Goal: Information Seeking & Learning: Find specific page/section

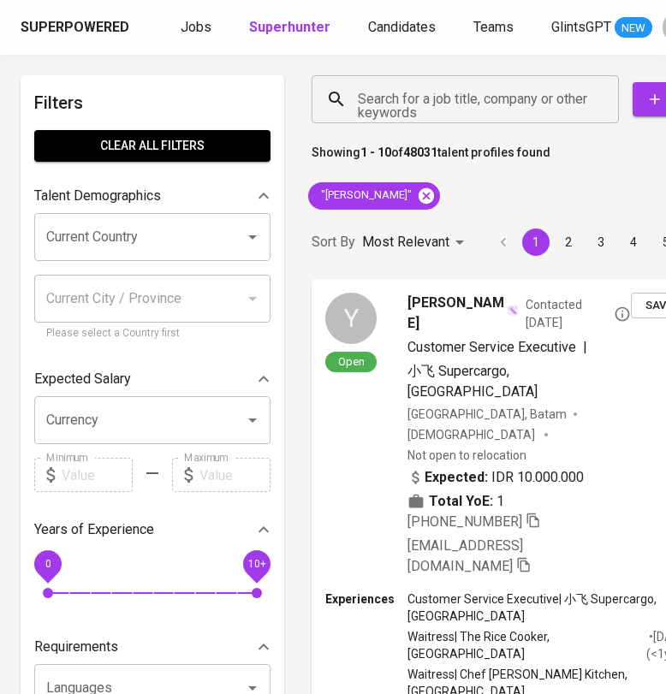
scroll to position [0, 133]
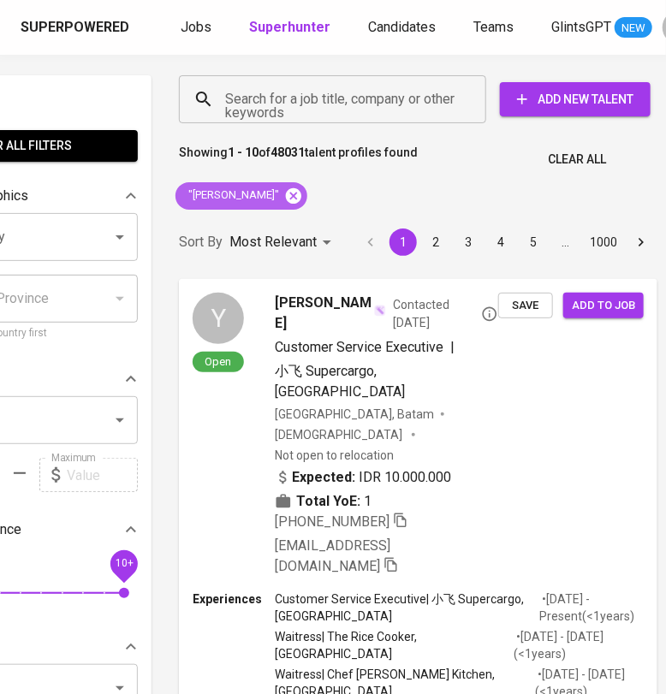
click at [286, 196] on icon at bounding box center [293, 194] width 15 height 15
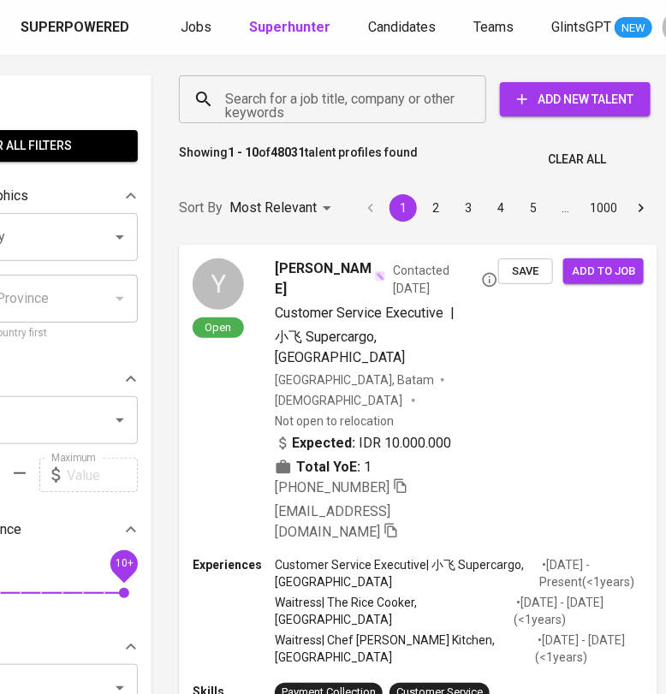
click at [275, 96] on input "Search for a job title, company or other keywords" at bounding box center [337, 99] width 232 height 33
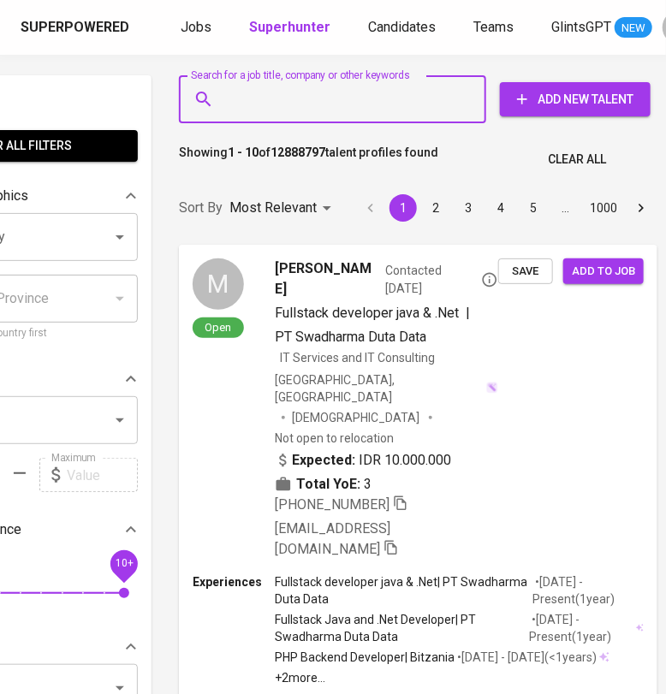
paste input "[PERSON_NAME]"
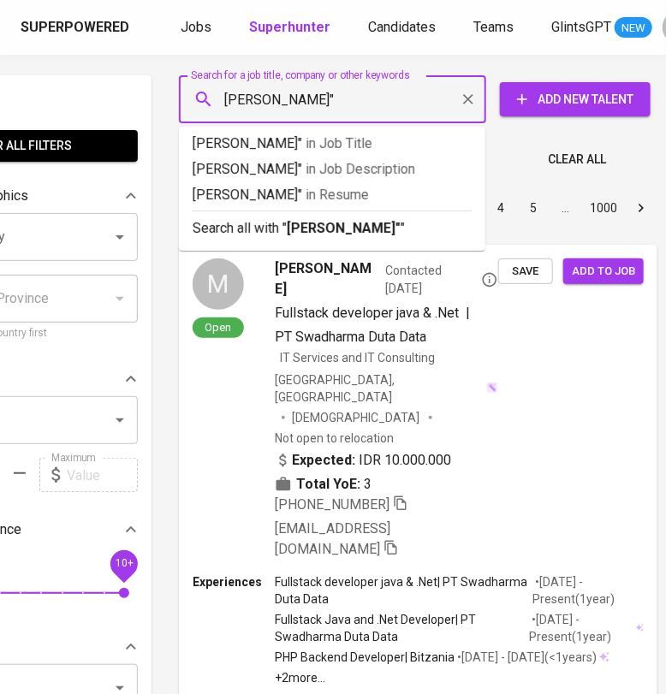
type input ""[PERSON_NAME]""
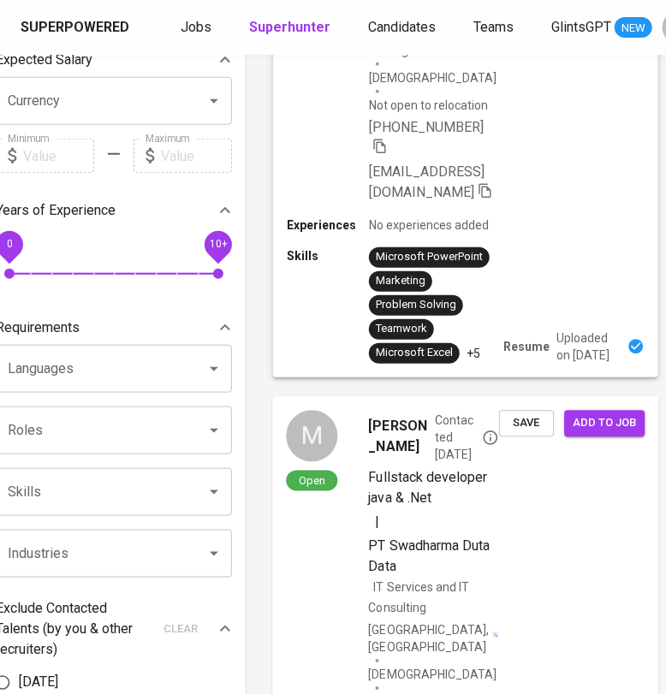
scroll to position [321, 39]
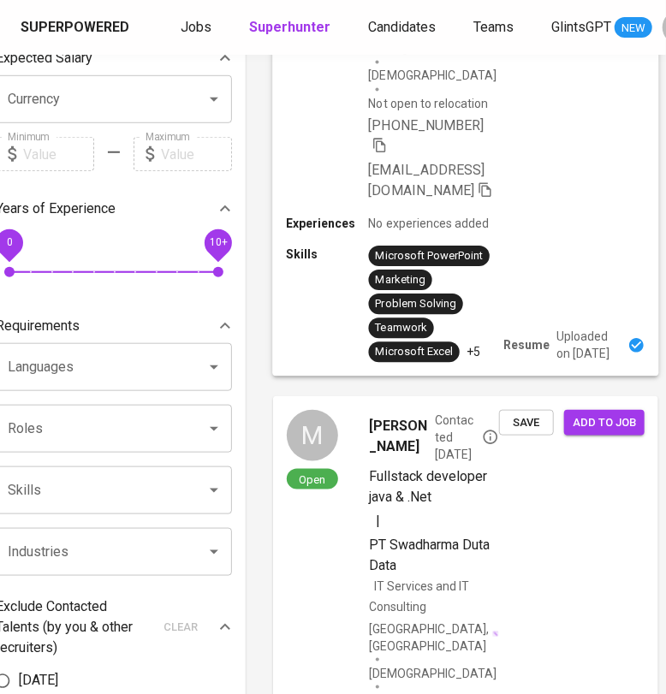
click at [550, 246] on div "Skills Microsoft PowerPoint Marketing Problem Solving Teamwork Microsoft Excel …" at bounding box center [465, 304] width 359 height 116
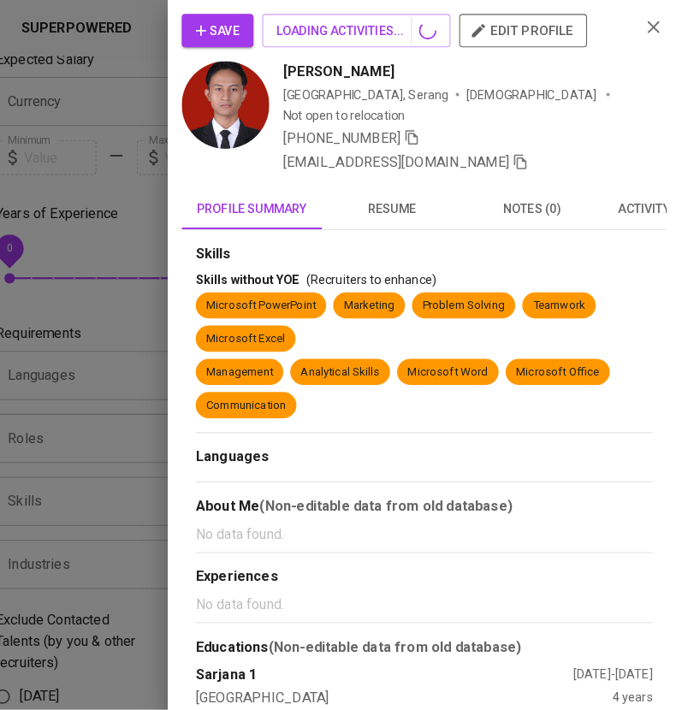
scroll to position [321, 22]
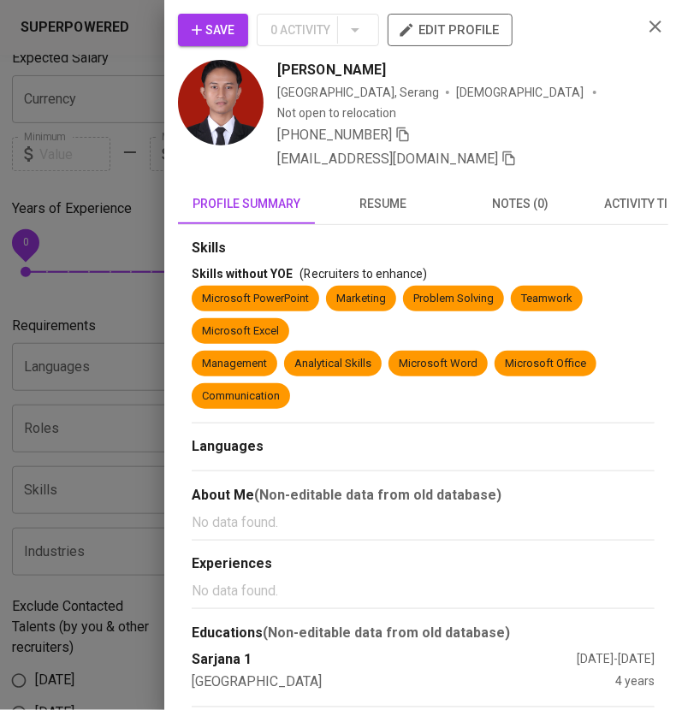
click at [371, 193] on span "resume" at bounding box center [383, 203] width 116 height 21
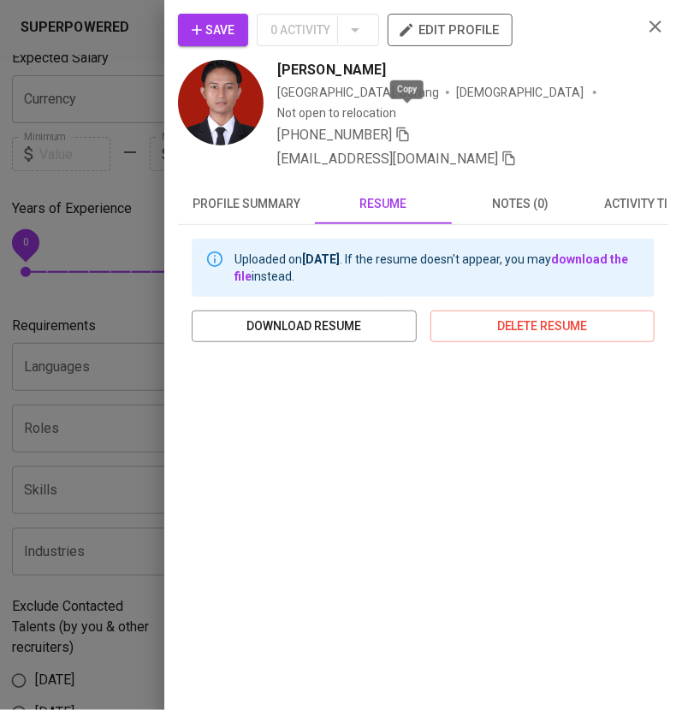
click at [404, 128] on icon "button" at bounding box center [403, 135] width 12 height 15
